Goal: Use online tool/utility: Use online tool/utility

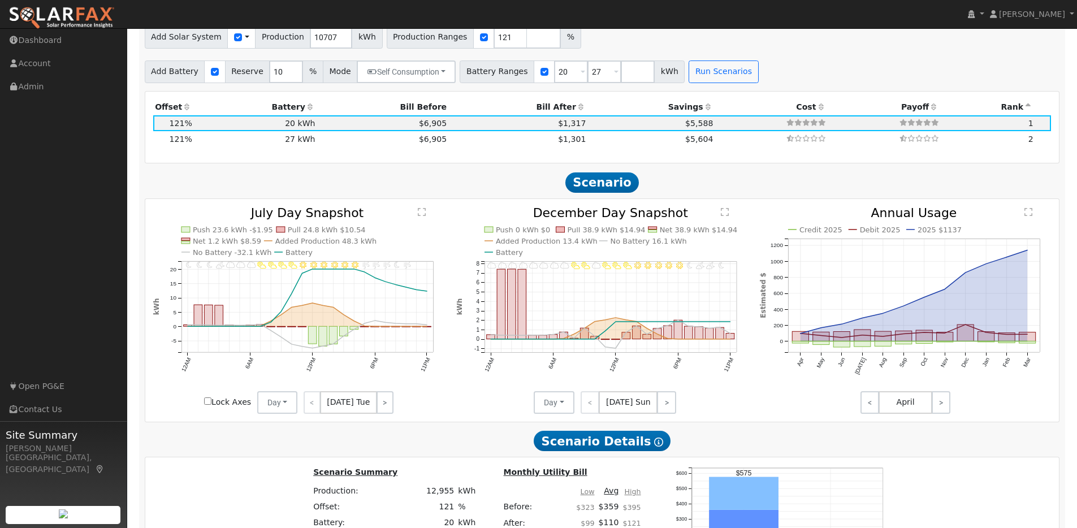
scroll to position [1067, 0]
click at [236, 123] on td "20 kWh" at bounding box center [255, 122] width 123 height 16
click at [381, 404] on link ">" at bounding box center [385, 401] width 17 height 23
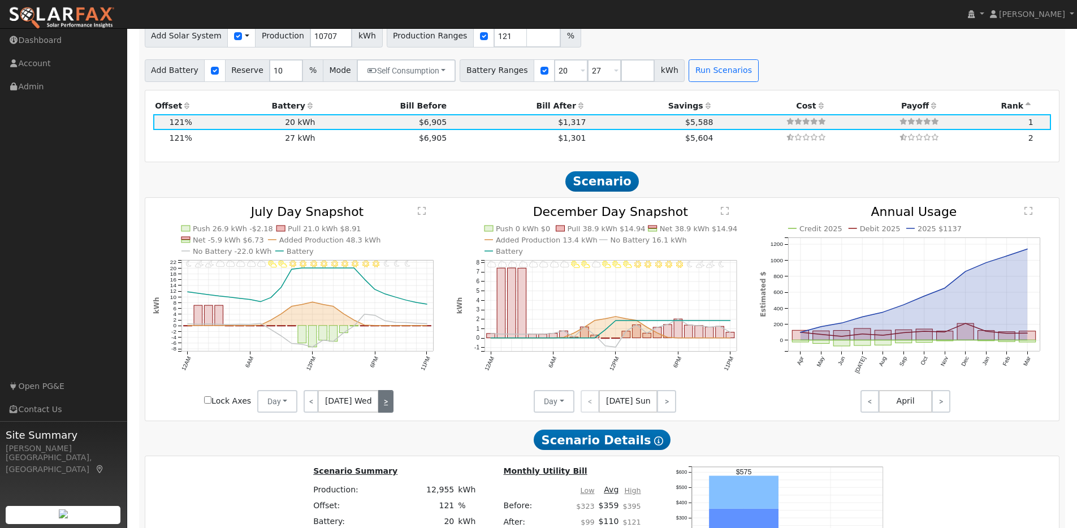
click at [389, 407] on link ">" at bounding box center [385, 401] width 15 height 23
click at [377, 402] on link ">" at bounding box center [385, 401] width 16 height 23
click at [382, 407] on link ">" at bounding box center [383, 401] width 19 height 23
click at [382, 407] on link ">" at bounding box center [384, 401] width 17 height 23
click at [382, 407] on link ">" at bounding box center [385, 401] width 16 height 23
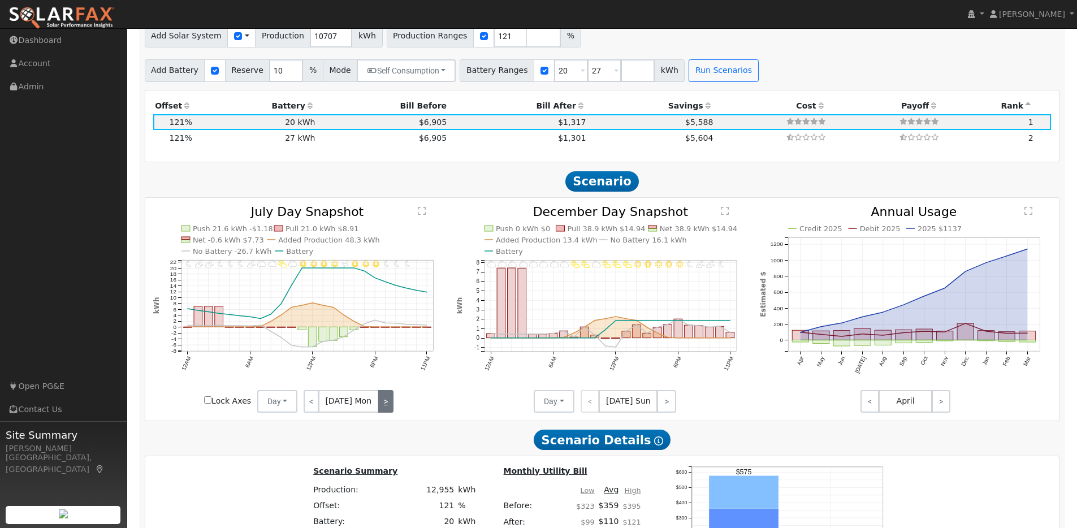
click at [382, 407] on link ">" at bounding box center [385, 401] width 15 height 23
click at [382, 407] on link ">" at bounding box center [385, 401] width 17 height 23
click at [382, 407] on link ">" at bounding box center [385, 401] width 15 height 23
click at [382, 407] on link ">" at bounding box center [385, 401] width 16 height 23
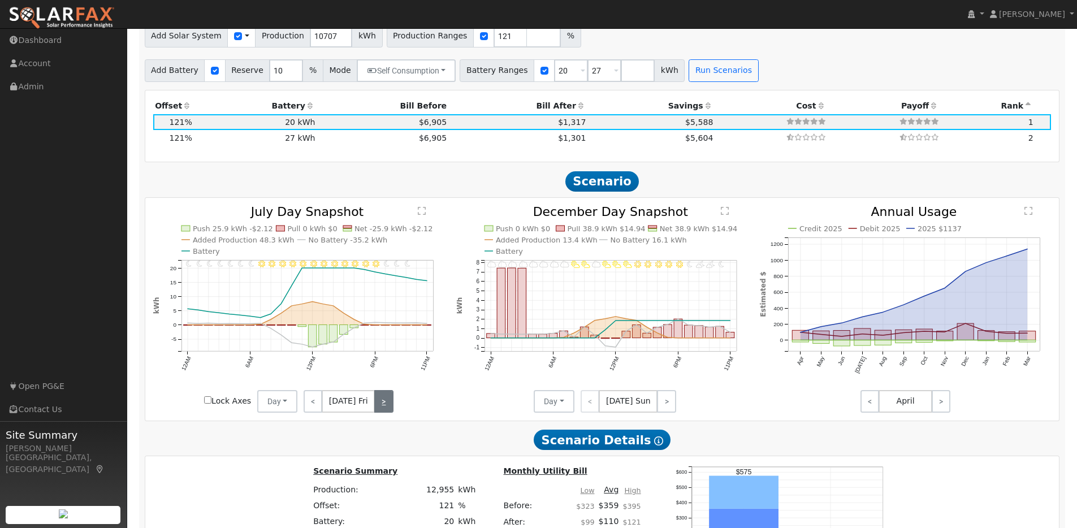
click at [382, 407] on link ">" at bounding box center [383, 401] width 19 height 23
click at [382, 407] on link ">" at bounding box center [384, 401] width 17 height 23
click at [382, 407] on link ">" at bounding box center [385, 401] width 16 height 23
click at [382, 407] on link ">" at bounding box center [385, 401] width 15 height 23
click at [382, 407] on link ">" at bounding box center [385, 401] width 17 height 23
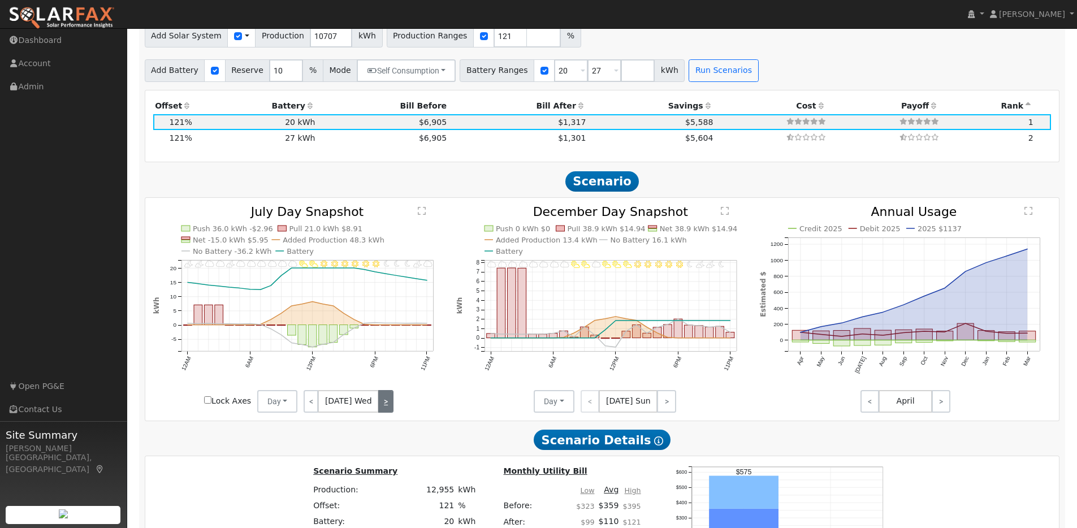
click at [382, 407] on link ">" at bounding box center [385, 401] width 15 height 23
click at [382, 407] on link ">" at bounding box center [385, 401] width 16 height 23
click at [382, 407] on link ">" at bounding box center [383, 401] width 19 height 23
click at [382, 405] on link ">" at bounding box center [384, 401] width 17 height 23
click at [388, 405] on link ">" at bounding box center [385, 401] width 16 height 23
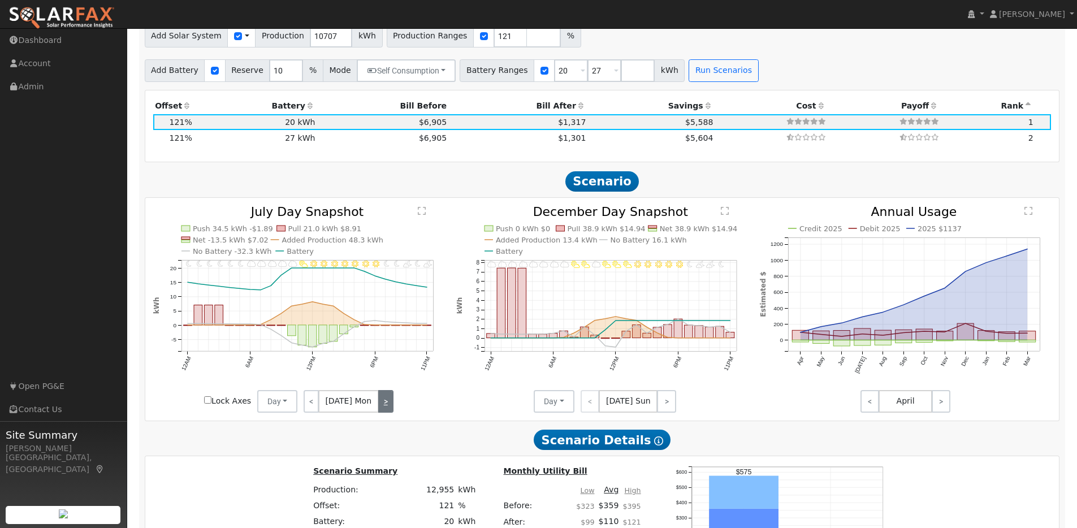
click at [388, 405] on link ">" at bounding box center [385, 401] width 15 height 23
click at [388, 405] on link ">" at bounding box center [385, 401] width 17 height 23
click at [388, 405] on link ">" at bounding box center [385, 401] width 15 height 23
click at [388, 405] on link ">" at bounding box center [385, 401] width 16 height 23
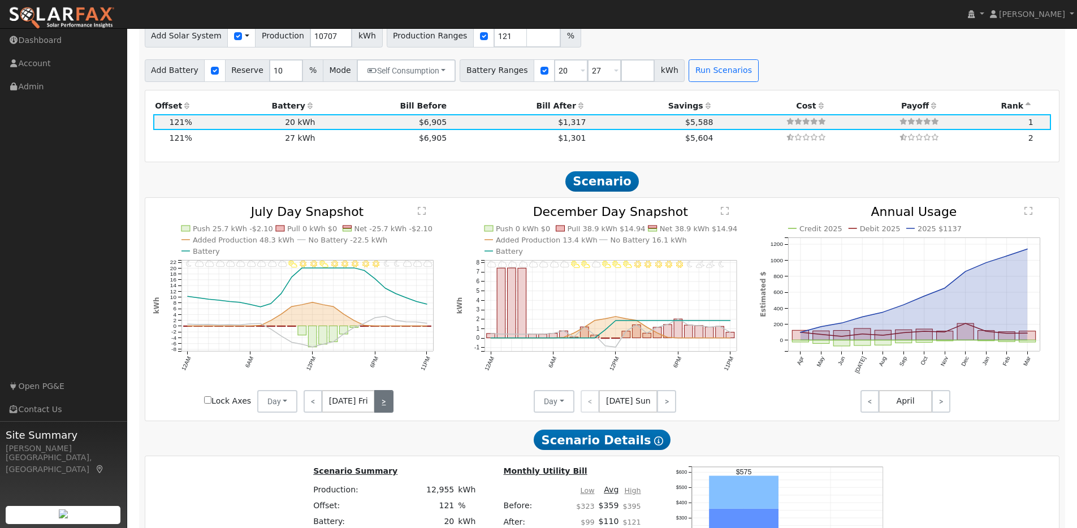
click at [388, 405] on link ">" at bounding box center [383, 401] width 19 height 23
click at [386, 406] on link ">" at bounding box center [384, 401] width 17 height 23
click at [386, 406] on link ">" at bounding box center [385, 401] width 16 height 23
click at [386, 406] on link ">" at bounding box center [385, 401] width 15 height 23
click at [386, 406] on link ">" at bounding box center [385, 401] width 17 height 23
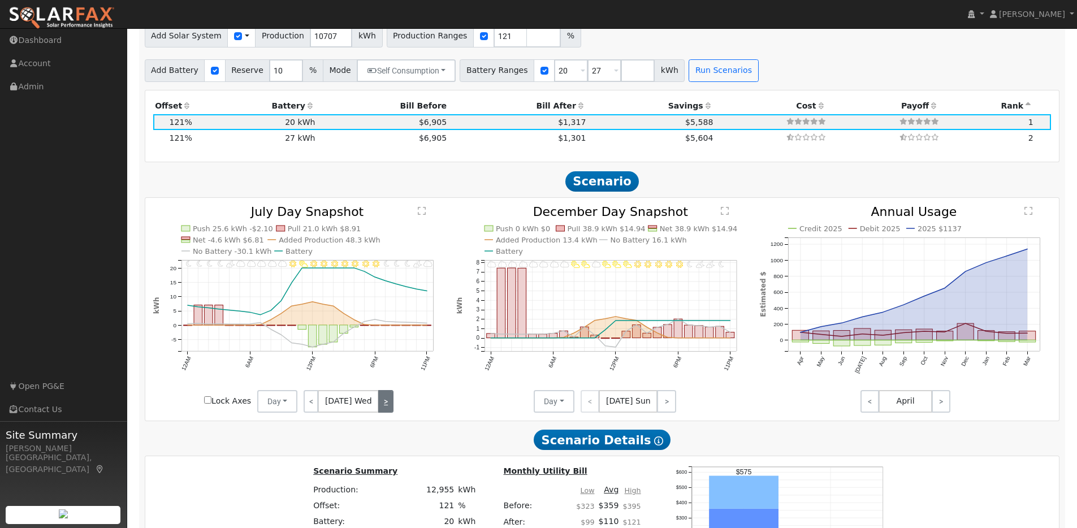
click at [386, 406] on link ">" at bounding box center [385, 401] width 15 height 23
click at [386, 406] on div "< [DATE] Thu >" at bounding box center [348, 401] width 102 height 23
click at [667, 405] on link ">" at bounding box center [666, 401] width 19 height 23
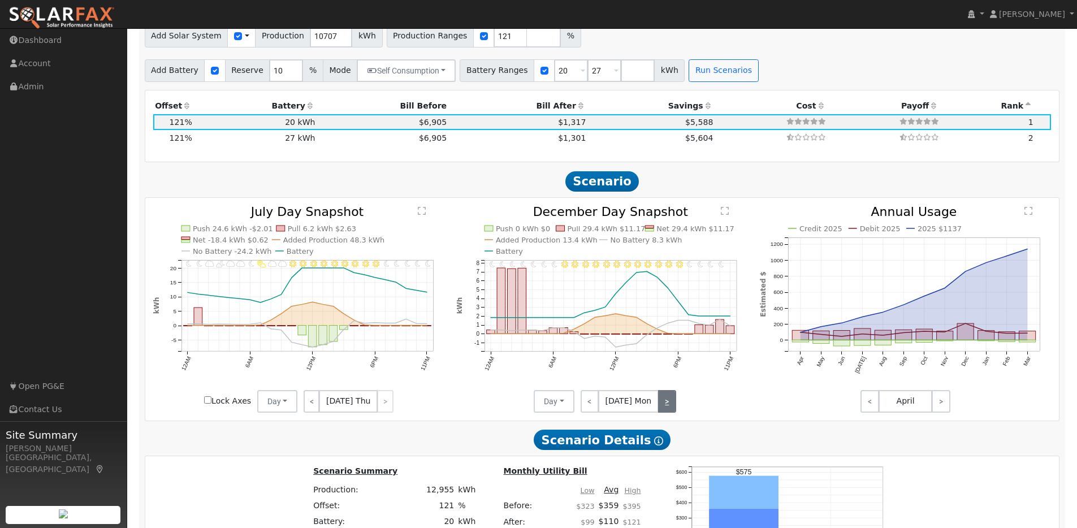
click at [667, 405] on link ">" at bounding box center [667, 401] width 18 height 23
click at [660, 405] on link ">" at bounding box center [666, 401] width 20 height 23
click at [667, 406] on link ">" at bounding box center [667, 401] width 18 height 23
click at [667, 406] on link ">" at bounding box center [666, 401] width 19 height 23
click at [667, 406] on link ">" at bounding box center [665, 401] width 22 height 23
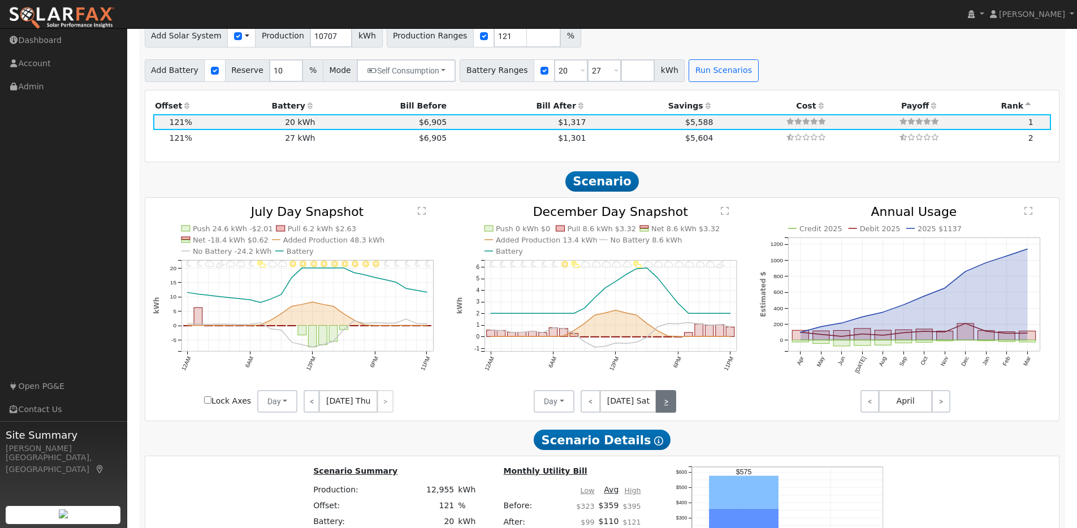
click at [667, 406] on link ">" at bounding box center [666, 401] width 20 height 23
click at [667, 406] on link ">" at bounding box center [666, 401] width 19 height 23
click at [667, 406] on link ">" at bounding box center [667, 401] width 18 height 23
click at [667, 405] on link ">" at bounding box center [666, 401] width 20 height 23
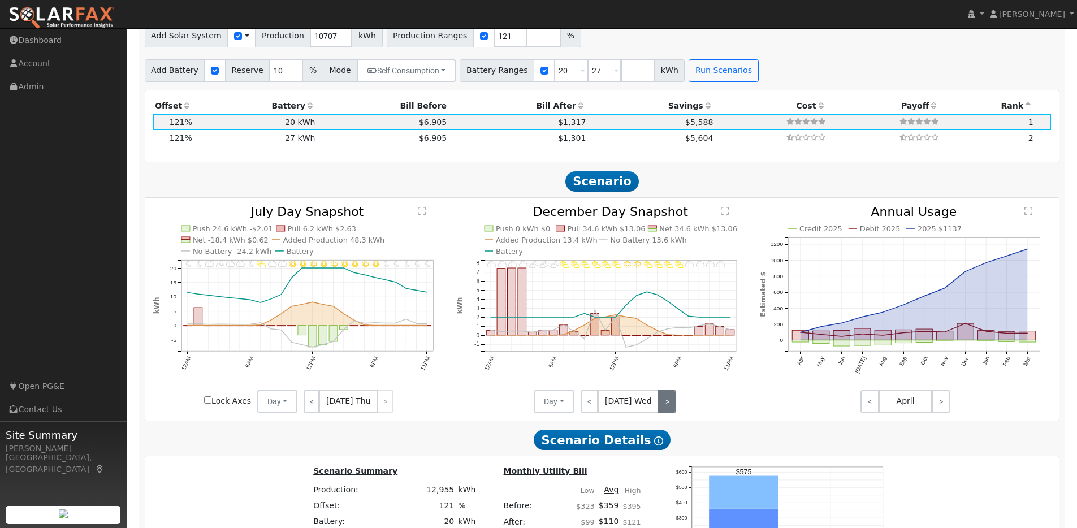
click at [667, 405] on link ">" at bounding box center [667, 401] width 18 height 23
click at [667, 405] on link ">" at bounding box center [666, 401] width 19 height 23
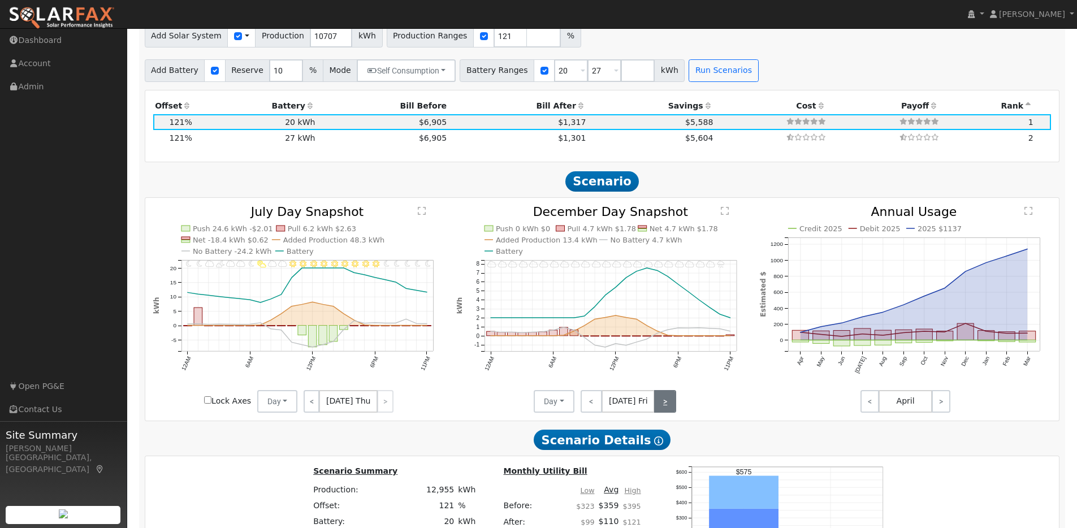
click at [667, 405] on link ">" at bounding box center [665, 401] width 22 height 23
click at [667, 405] on link ">" at bounding box center [666, 401] width 20 height 23
click at [667, 405] on link ">" at bounding box center [666, 401] width 19 height 23
click at [667, 405] on link ">" at bounding box center [667, 401] width 18 height 23
click at [667, 405] on link ">" at bounding box center [666, 401] width 20 height 23
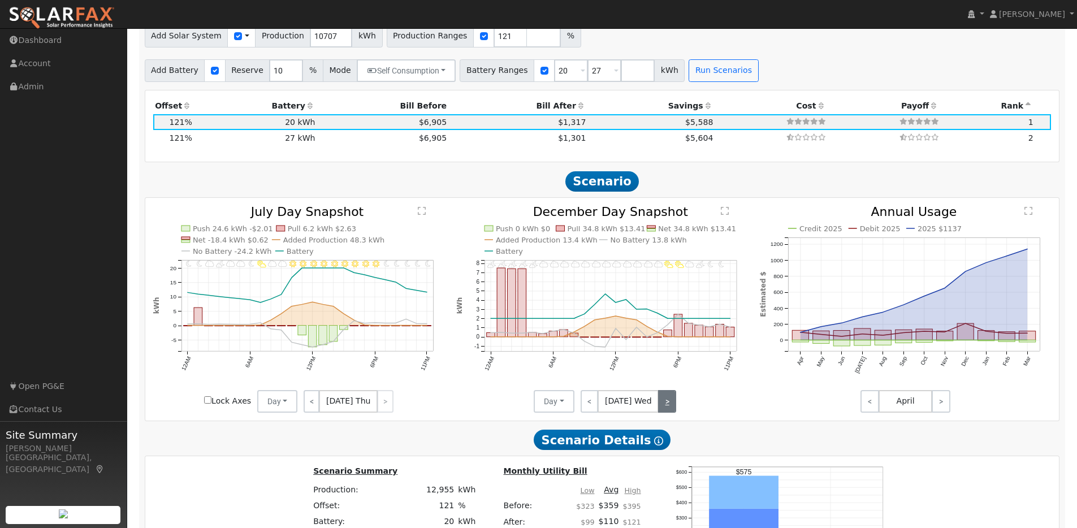
click at [667, 405] on link ">" at bounding box center [667, 401] width 18 height 23
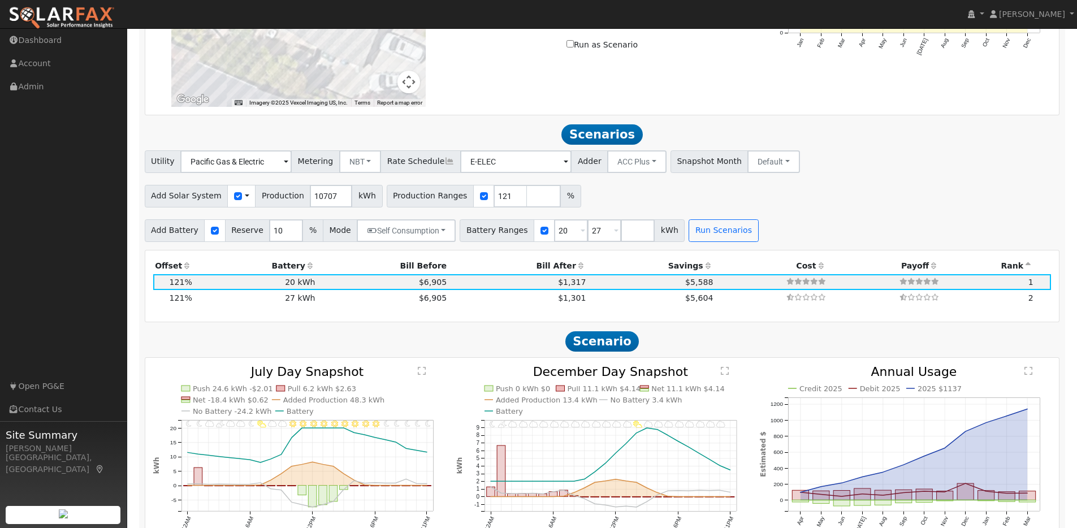
scroll to position [901, 0]
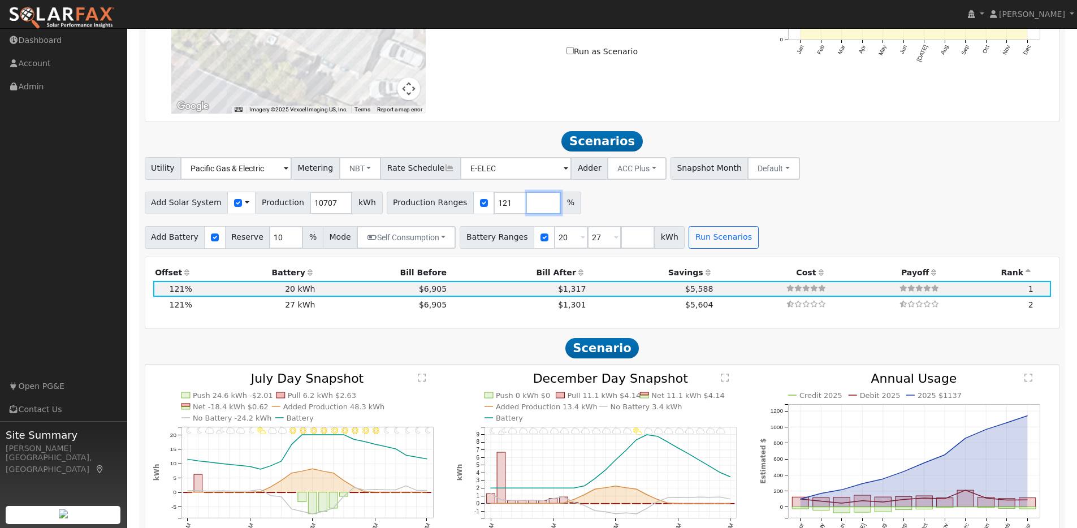
click at [527, 210] on input "number" at bounding box center [544, 203] width 34 height 23
type input "150"
click at [710, 245] on button "Run Scenarios" at bounding box center [724, 237] width 70 height 23
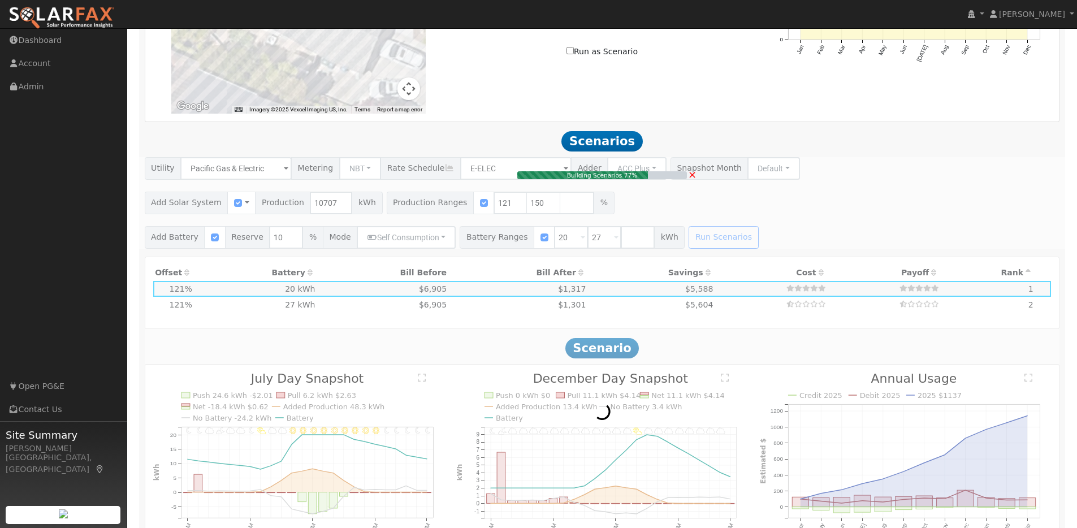
type input "$33,191"
type input "$16,017"
type input "10.7"
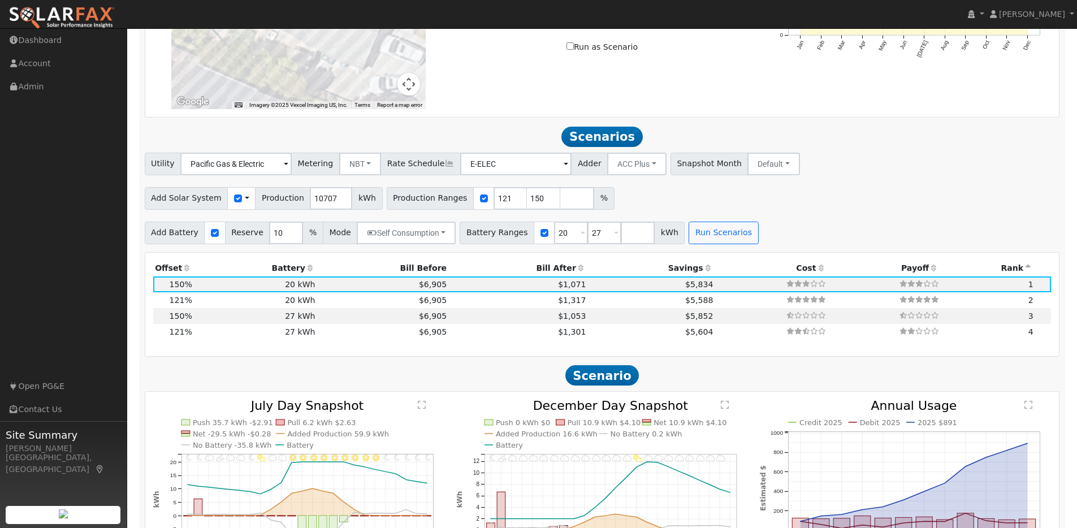
scroll to position [1002, 0]
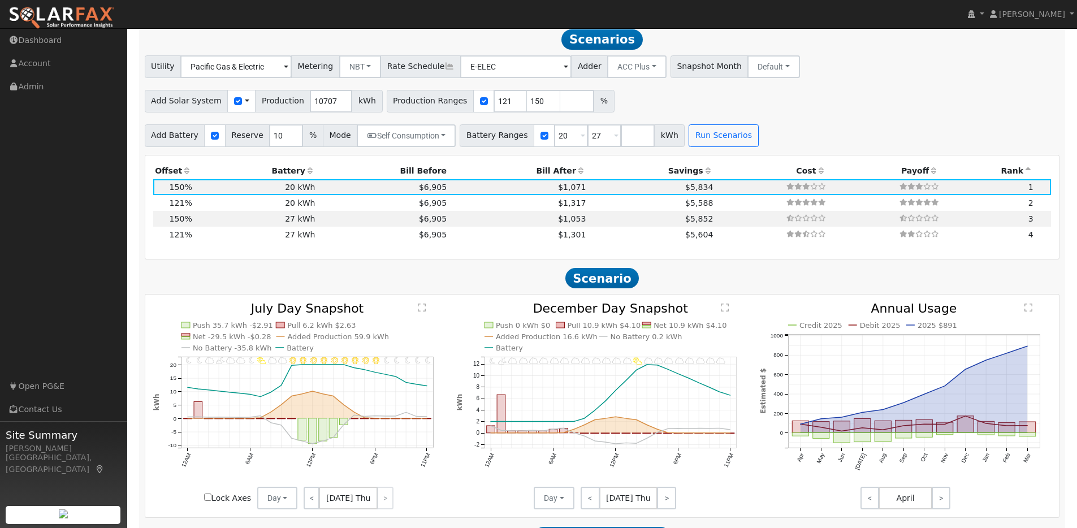
click at [187, 174] on icon at bounding box center [187, 171] width 10 height 8
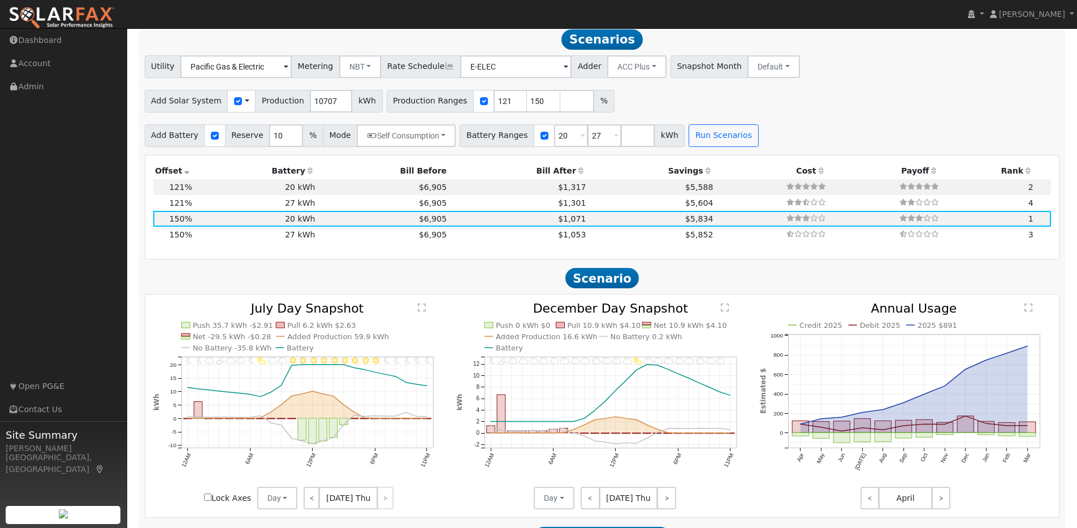
click at [187, 174] on icon at bounding box center [187, 171] width 10 height 8
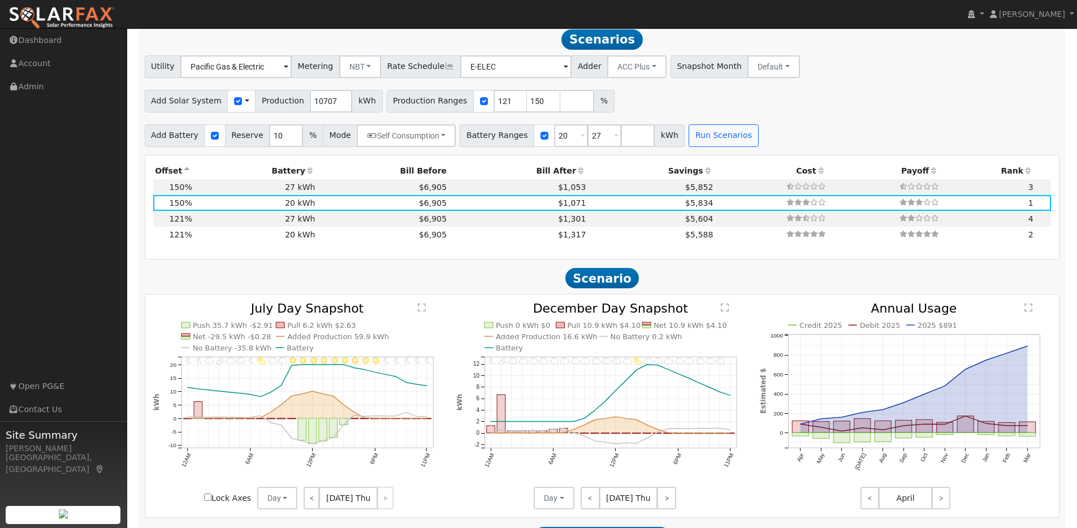
click at [310, 172] on icon at bounding box center [310, 171] width 10 height 8
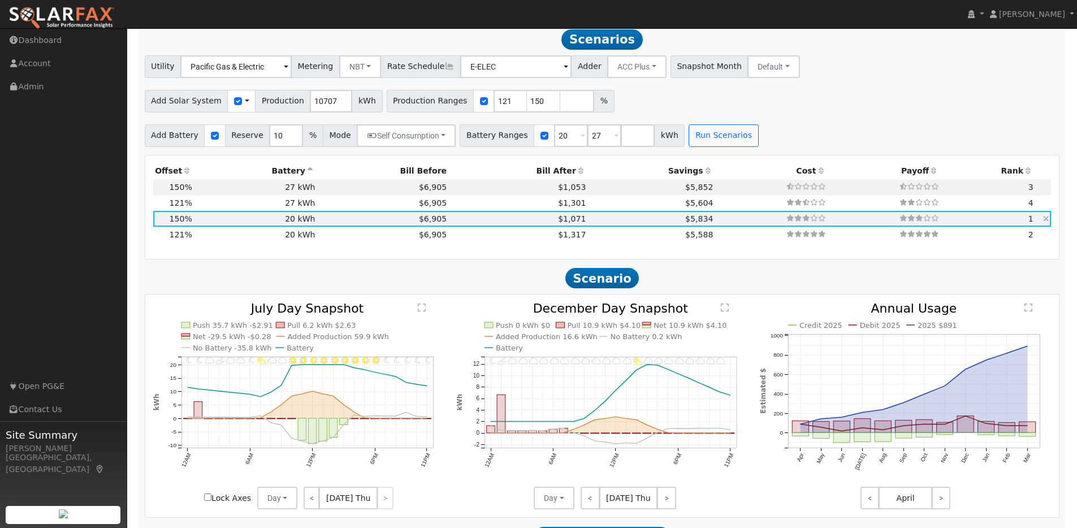
click at [318, 224] on td "$6,905" at bounding box center [383, 219] width 132 height 16
click at [309, 507] on link "<" at bounding box center [312, 498] width 16 height 23
click at [310, 506] on link "<" at bounding box center [311, 498] width 15 height 23
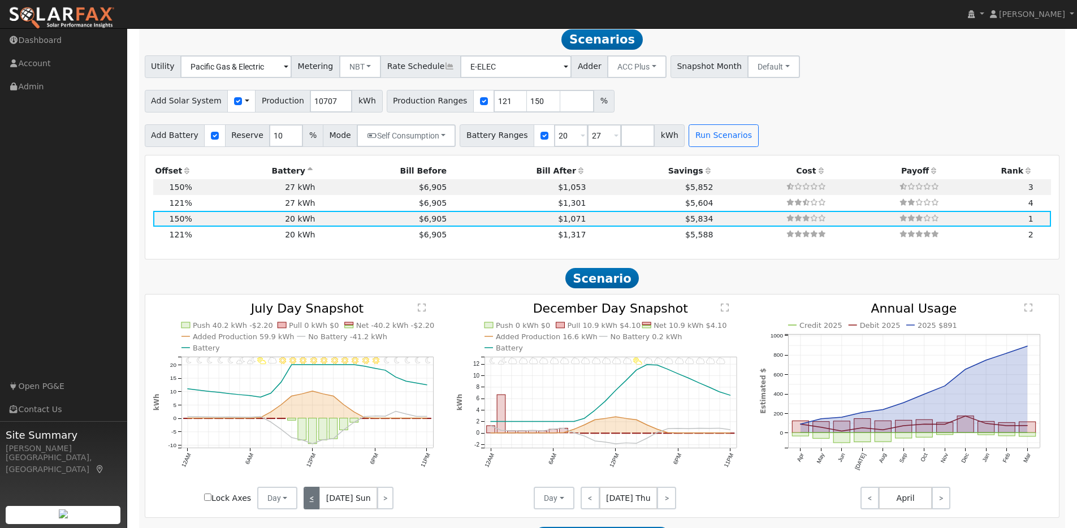
click at [310, 506] on link "<" at bounding box center [312, 498] width 16 height 23
click at [310, 506] on link "<" at bounding box center [313, 498] width 19 height 23
click at [310, 506] on link "<" at bounding box center [312, 498] width 16 height 23
click at [310, 506] on link "<" at bounding box center [311, 498] width 15 height 23
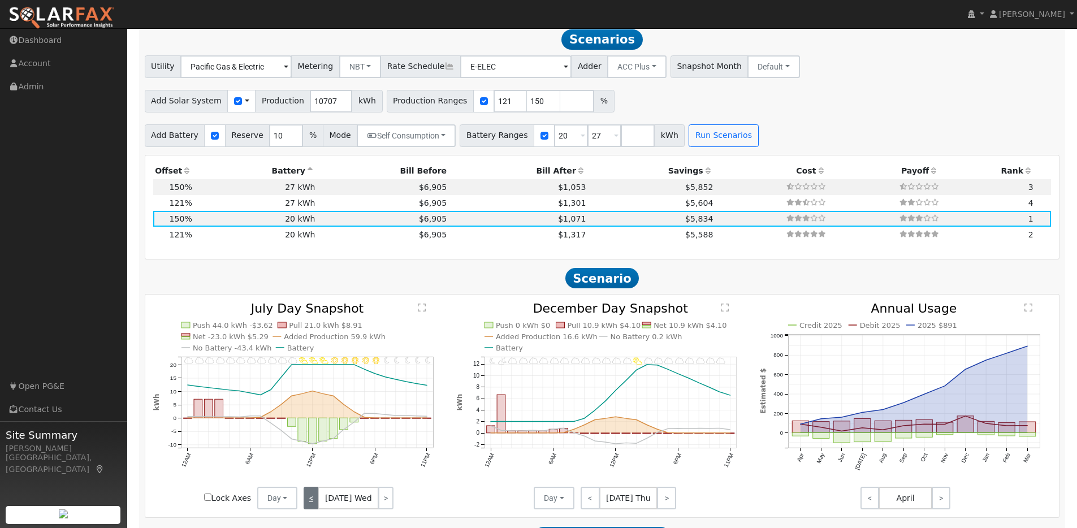
click at [310, 506] on link "<" at bounding box center [311, 498] width 15 height 23
click at [310, 506] on link "<" at bounding box center [312, 498] width 16 height 23
click at [310, 506] on link "<" at bounding box center [313, 498] width 19 height 23
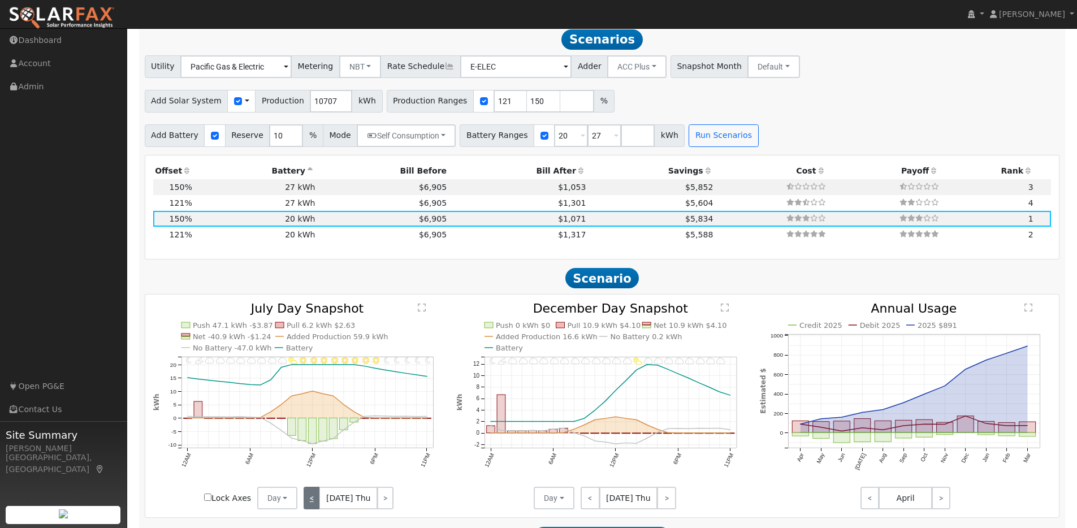
click at [310, 506] on link "<" at bounding box center [312, 498] width 16 height 23
click at [310, 506] on link "<" at bounding box center [311, 498] width 15 height 23
click at [310, 506] on link "<" at bounding box center [312, 498] width 16 height 23
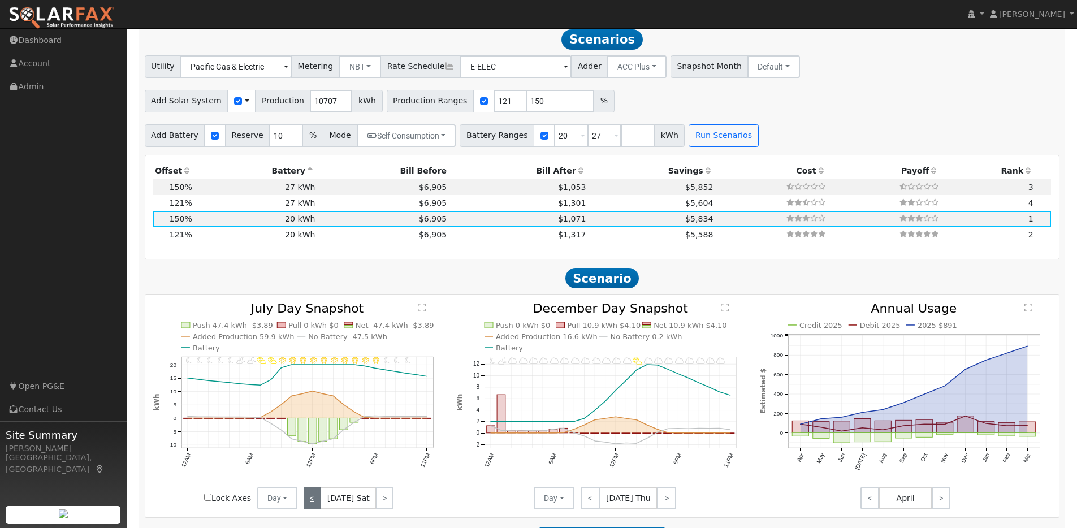
click at [310, 506] on link "<" at bounding box center [312, 498] width 17 height 23
click at [310, 506] on link "<" at bounding box center [313, 498] width 19 height 23
click at [310, 506] on link "<" at bounding box center [311, 498] width 15 height 23
click at [310, 506] on link "<" at bounding box center [312, 498] width 17 height 23
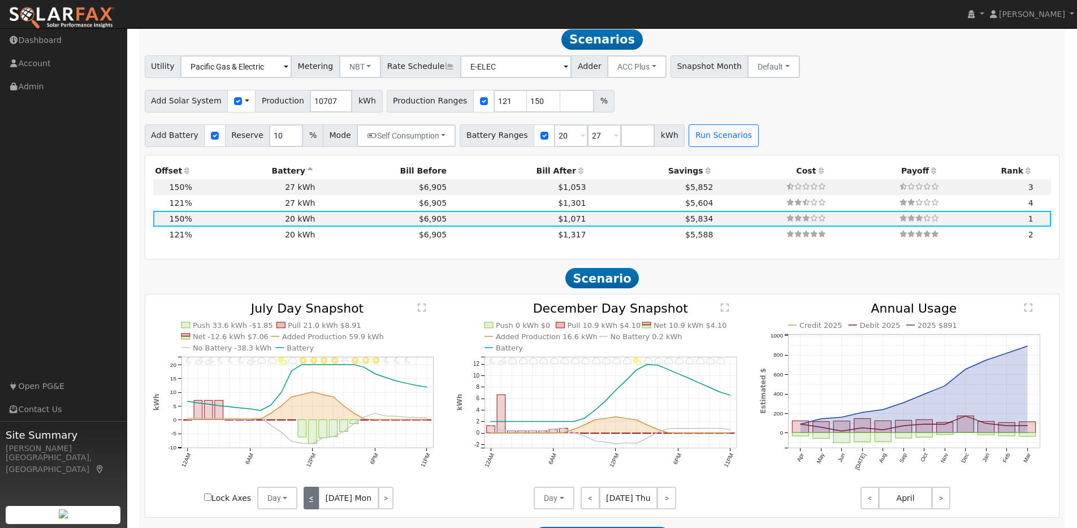
click at [310, 506] on link "<" at bounding box center [311, 498] width 15 height 23
click at [310, 506] on link "<" at bounding box center [312, 498] width 17 height 23
click at [310, 506] on link "<" at bounding box center [313, 498] width 19 height 23
click at [310, 506] on link "<" at bounding box center [312, 498] width 16 height 23
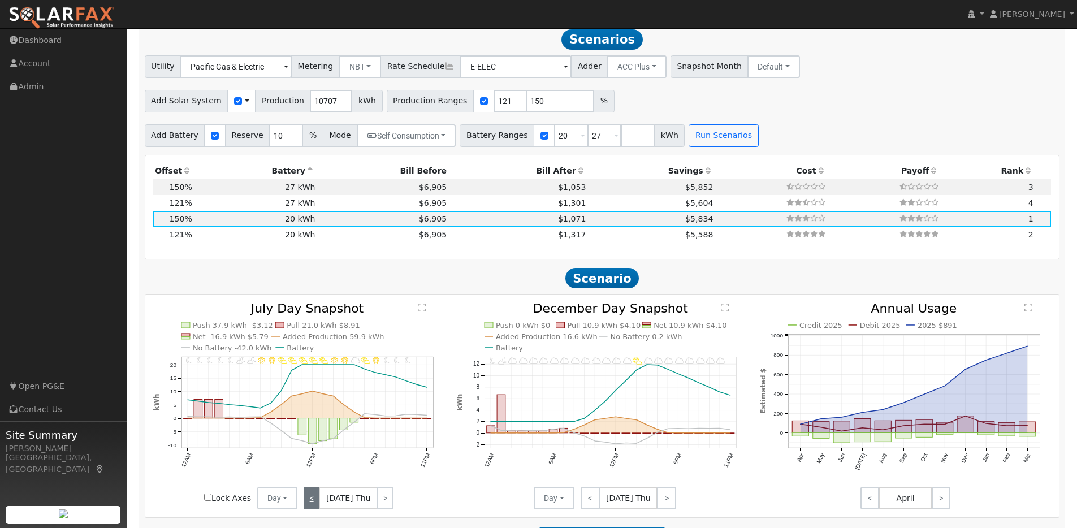
click at [310, 506] on link "<" at bounding box center [312, 498] width 16 height 23
click at [310, 506] on div "< [DATE] Tue >" at bounding box center [348, 498] width 102 height 23
click at [597, 507] on link "<" at bounding box center [590, 498] width 19 height 23
click at [593, 507] on link "<" at bounding box center [590, 498] width 19 height 23
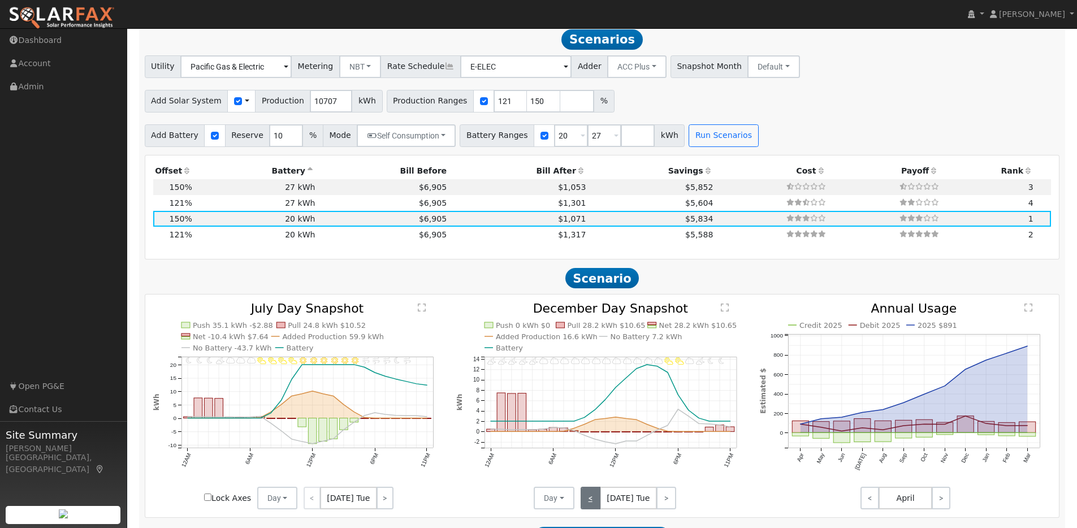
click at [593, 507] on link "<" at bounding box center [591, 498] width 20 height 23
click at [593, 507] on link "<" at bounding box center [590, 498] width 18 height 23
click at [593, 507] on link "<" at bounding box center [590, 498] width 19 height 23
click at [593, 507] on link "<" at bounding box center [591, 498] width 20 height 23
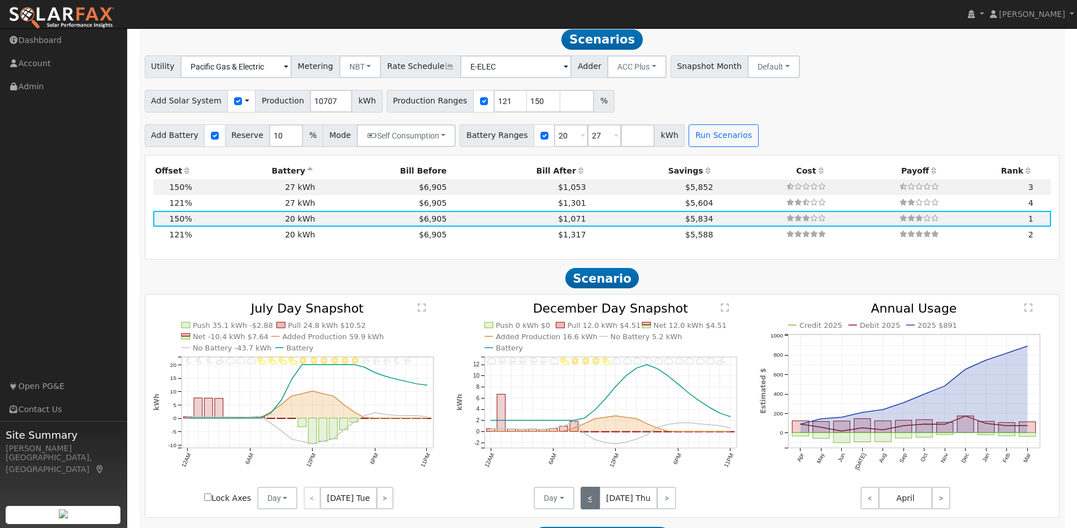
click at [593, 507] on link "<" at bounding box center [590, 498] width 19 height 23
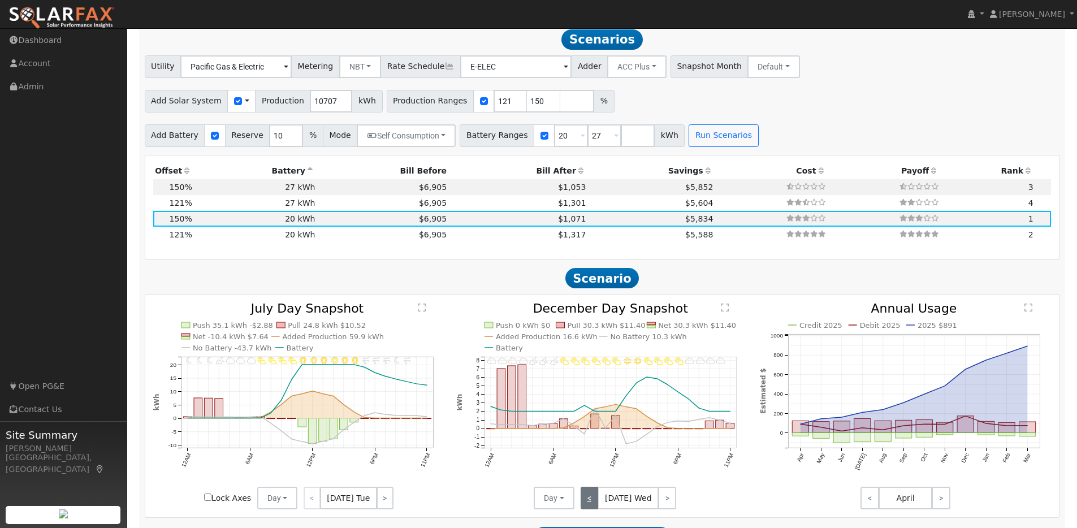
click at [593, 507] on link "<" at bounding box center [590, 498] width 18 height 23
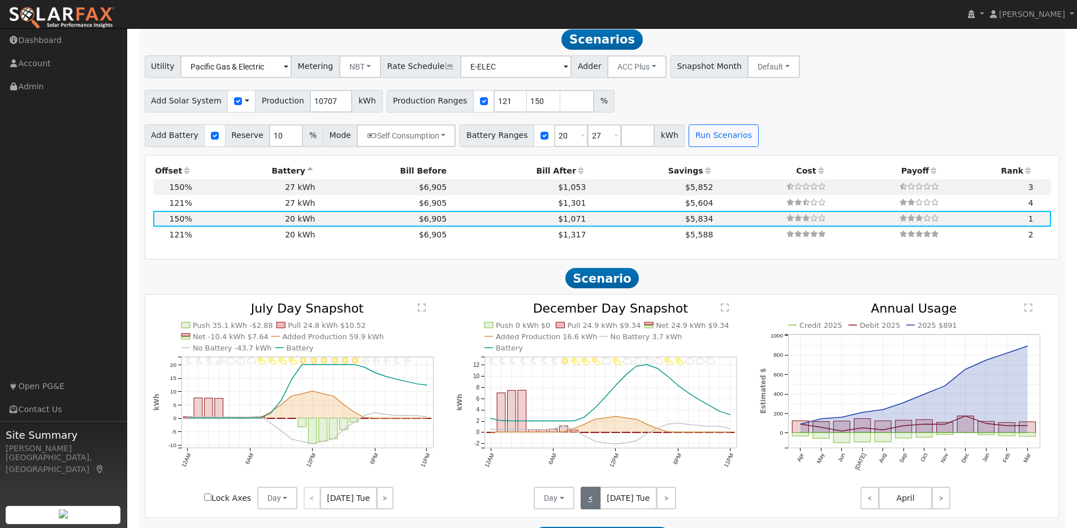
click at [593, 507] on link "<" at bounding box center [591, 498] width 20 height 23
click at [593, 507] on link "<" at bounding box center [590, 498] width 19 height 23
click at [593, 507] on link "<" at bounding box center [591, 498] width 20 height 23
click at [593, 507] on link "<" at bounding box center [592, 498] width 22 height 23
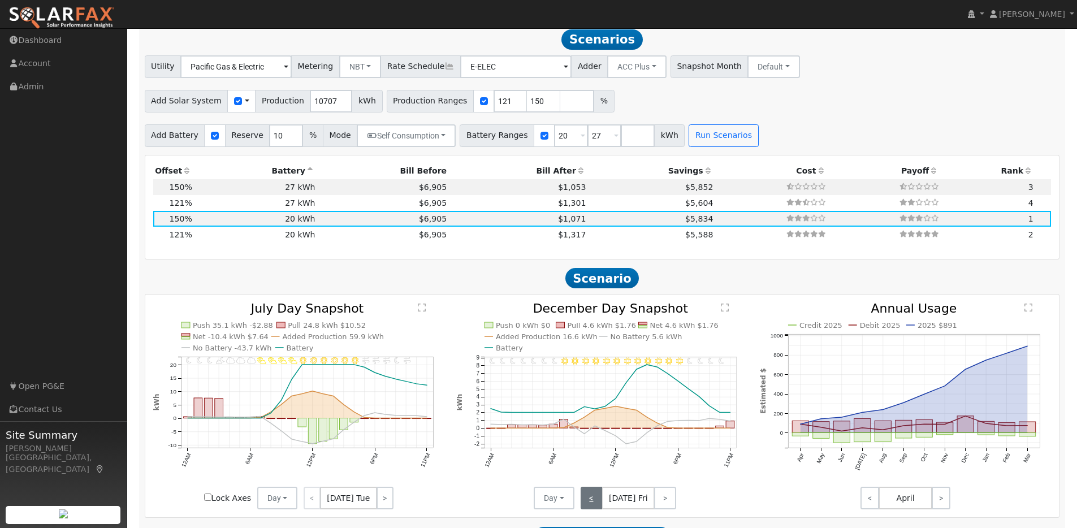
click at [593, 507] on link "<" at bounding box center [592, 498] width 22 height 23
click at [593, 507] on link "<" at bounding box center [590, 498] width 18 height 23
click at [593, 507] on link "<" at bounding box center [591, 498] width 20 height 23
click at [593, 507] on link "<" at bounding box center [590, 498] width 18 height 23
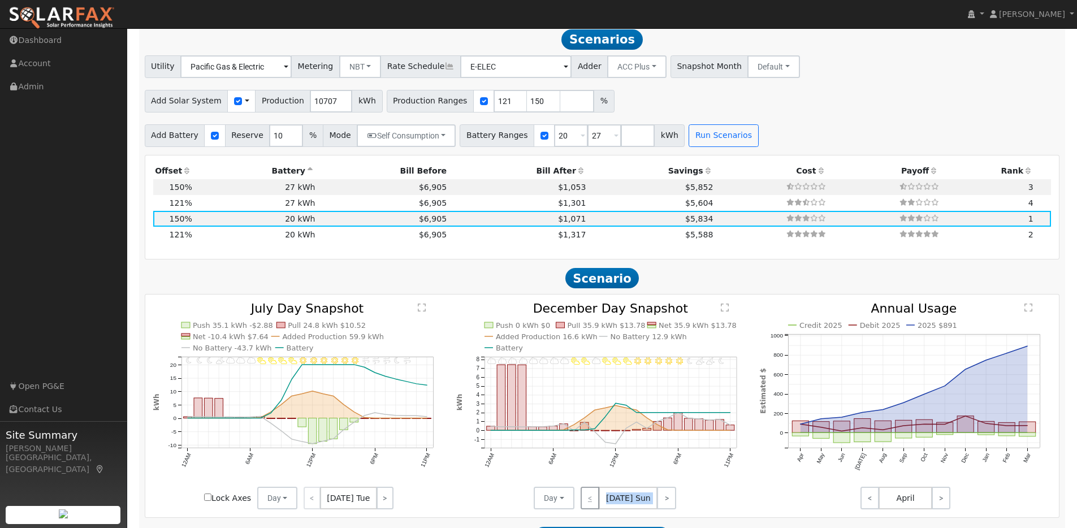
click at [593, 507] on div "< [DATE] Sun >" at bounding box center [625, 498] width 102 height 23
click at [386, 506] on link ">" at bounding box center [385, 498] width 17 height 23
click at [384, 500] on link ">" at bounding box center [385, 498] width 15 height 23
click at [384, 500] on link ">" at bounding box center [385, 498] width 16 height 23
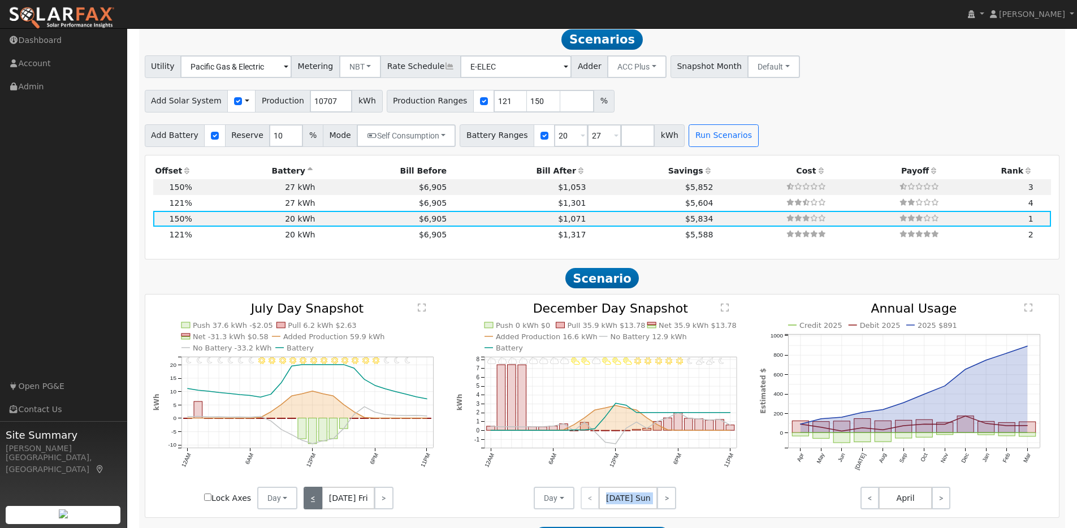
click at [318, 500] on link "<" at bounding box center [313, 498] width 19 height 23
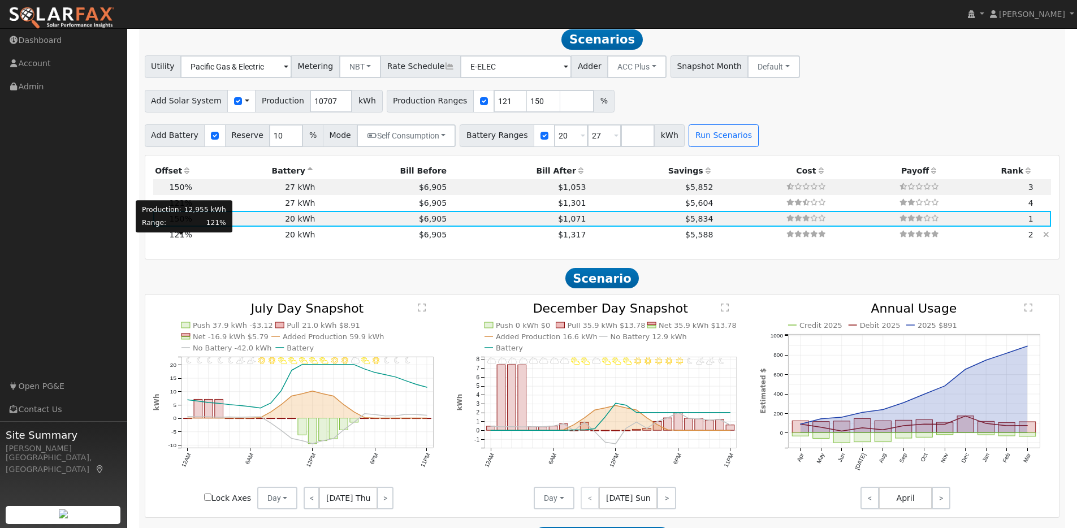
click at [184, 239] on span "121%" at bounding box center [181, 234] width 23 height 9
type input "$26,774"
type input "$14,092"
type input "8.6"
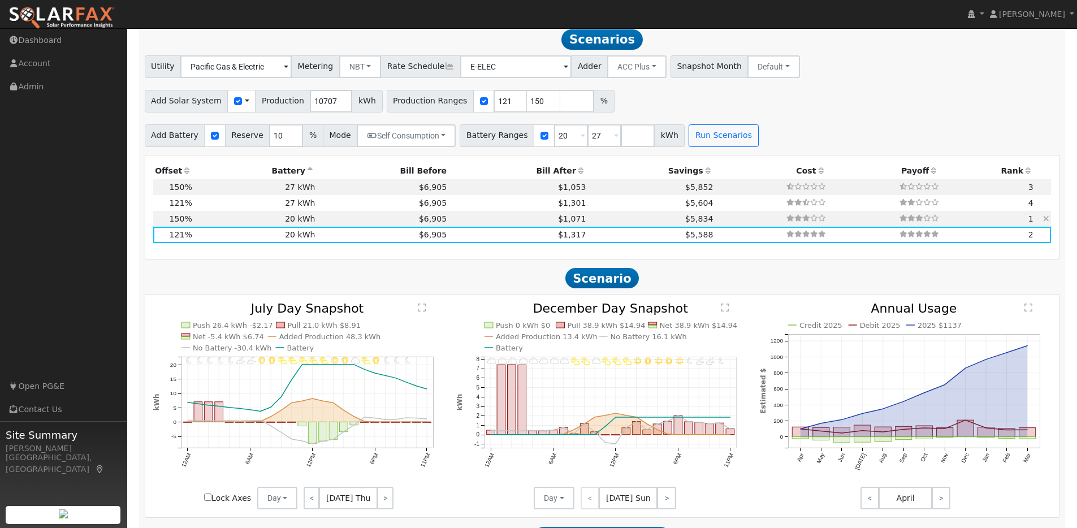
click at [256, 226] on td "20 kWh" at bounding box center [255, 219] width 123 height 16
type input "$33,191"
type input "$16,017"
type input "10.7"
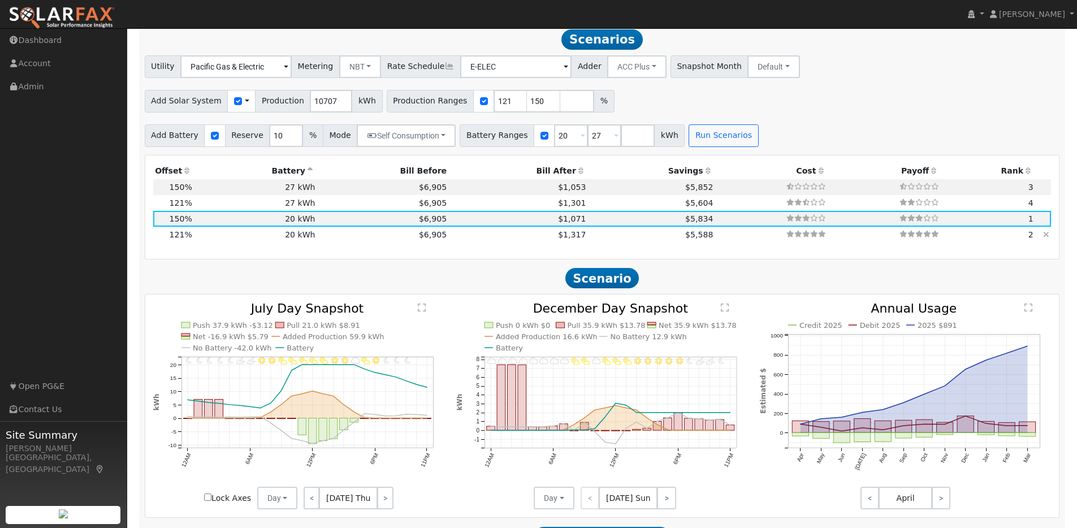
click at [227, 236] on td "20 kWh" at bounding box center [255, 235] width 123 height 16
type input "$26,774"
type input "$14,092"
type input "8.6"
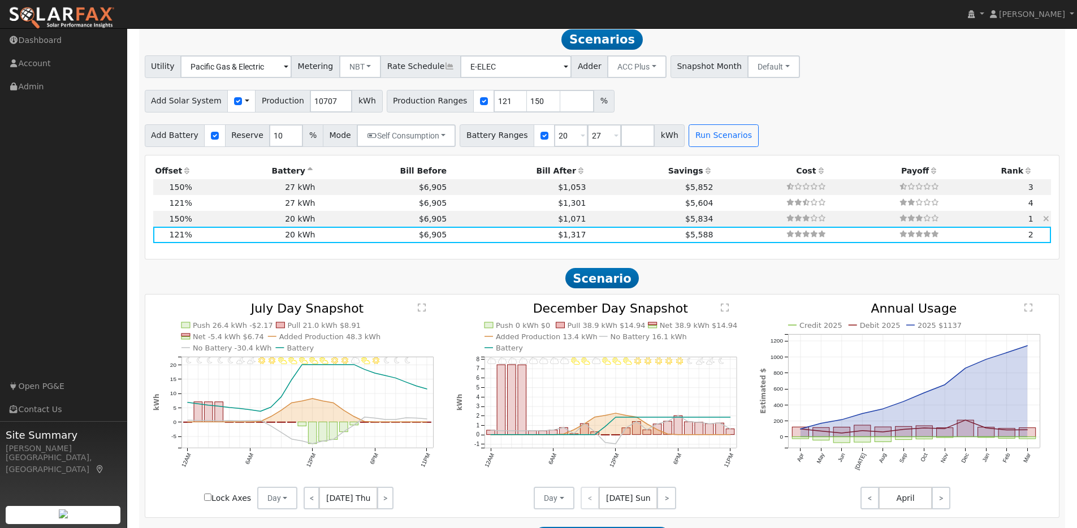
click at [237, 224] on td "20 kWh" at bounding box center [255, 219] width 123 height 16
type input "$33,191"
type input "$16,017"
type input "10.7"
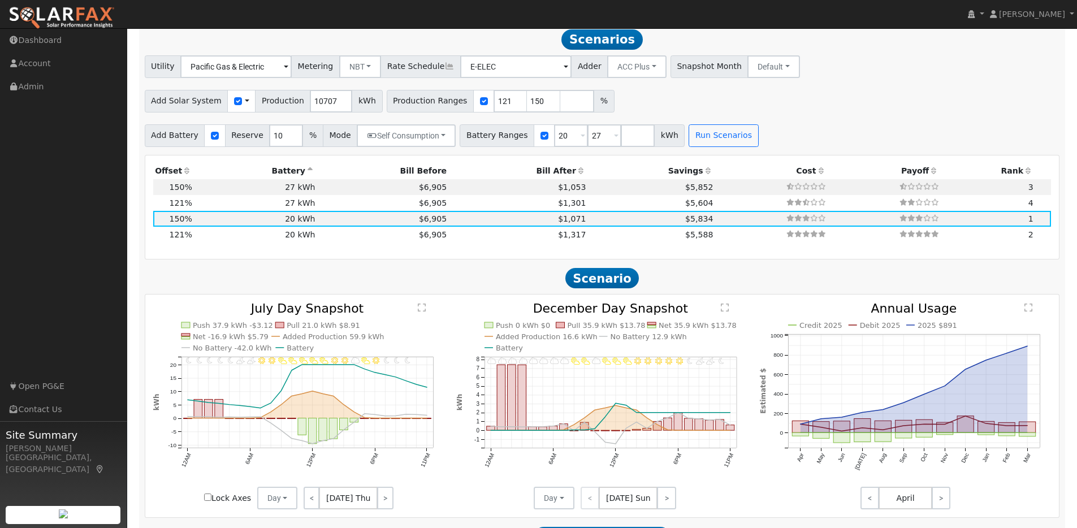
click at [599, 503] on div "< [DATE] Sun >" at bounding box center [625, 498] width 102 height 23
click at [593, 501] on div "< [DATE] Sun >" at bounding box center [625, 498] width 102 height 23
click at [593, 503] on div "< [DATE] Sun >" at bounding box center [625, 498] width 102 height 23
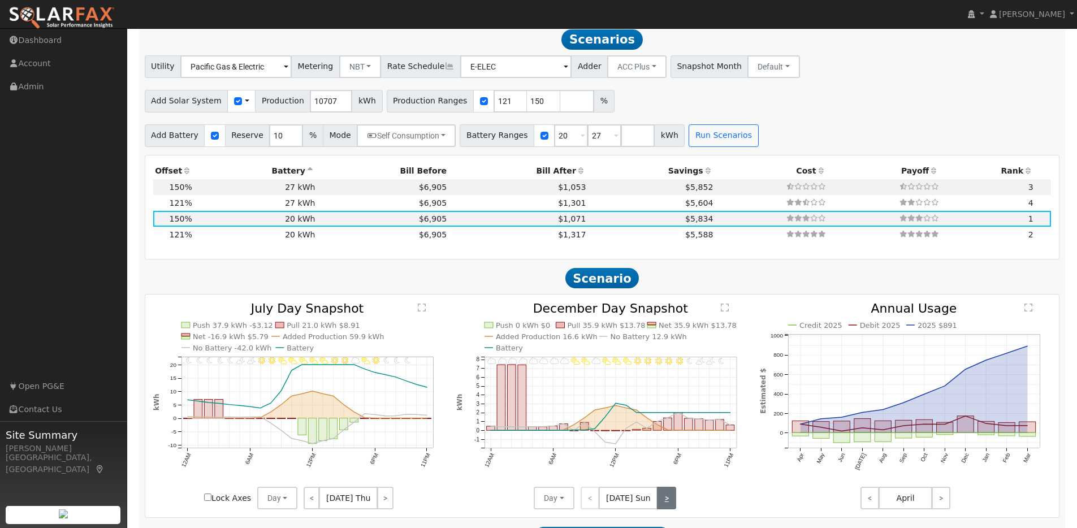
click at [671, 505] on link ">" at bounding box center [666, 498] width 19 height 23
click at [669, 505] on link ">" at bounding box center [667, 498] width 18 height 23
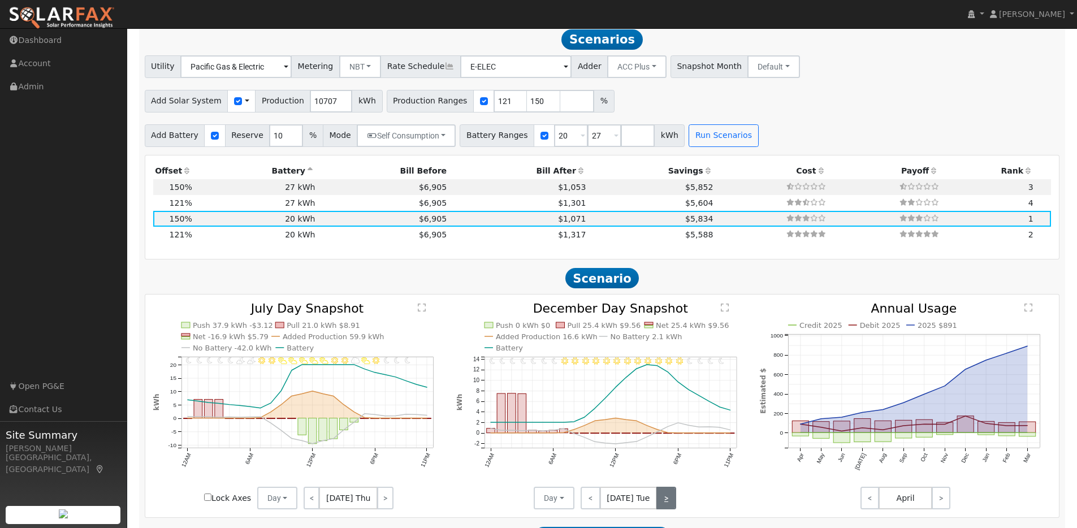
click at [668, 505] on link ">" at bounding box center [666, 498] width 20 height 23
click at [668, 505] on link ">" at bounding box center [667, 498] width 18 height 23
click at [668, 505] on link ">" at bounding box center [666, 498] width 19 height 23
click at [668, 505] on link ">" at bounding box center [665, 498] width 22 height 23
click at [668, 505] on link ">" at bounding box center [666, 498] width 20 height 23
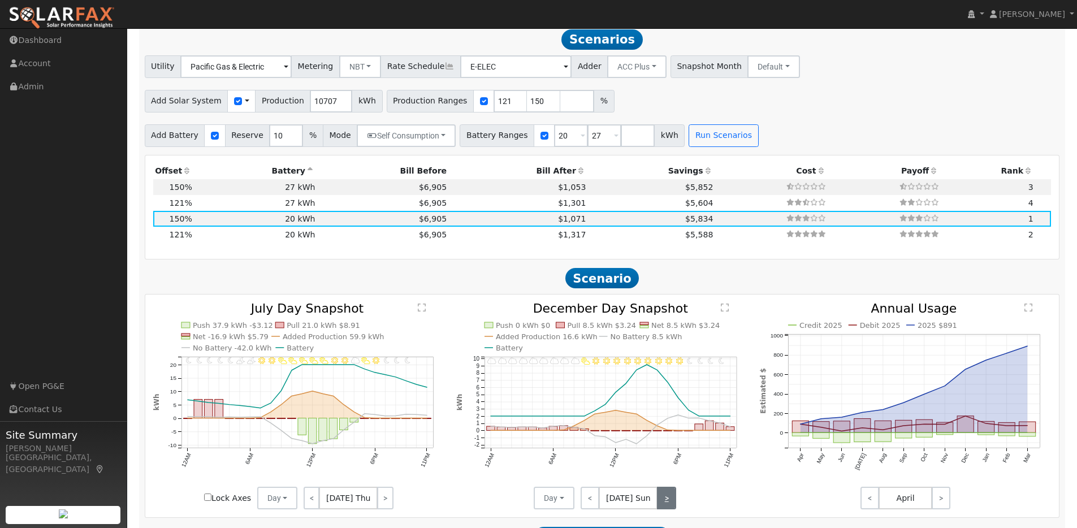
click at [668, 505] on link ">" at bounding box center [666, 498] width 19 height 23
click at [668, 505] on link ">" at bounding box center [667, 498] width 18 height 23
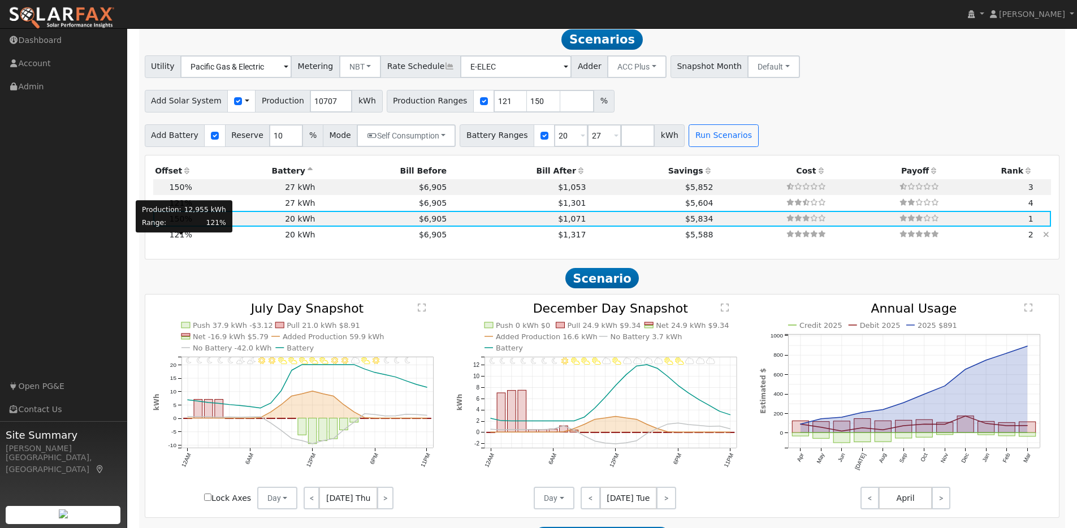
click at [184, 239] on span "121%" at bounding box center [181, 234] width 23 height 9
type input "$26,774"
type input "$14,092"
type input "8.6"
